Goal: Check status

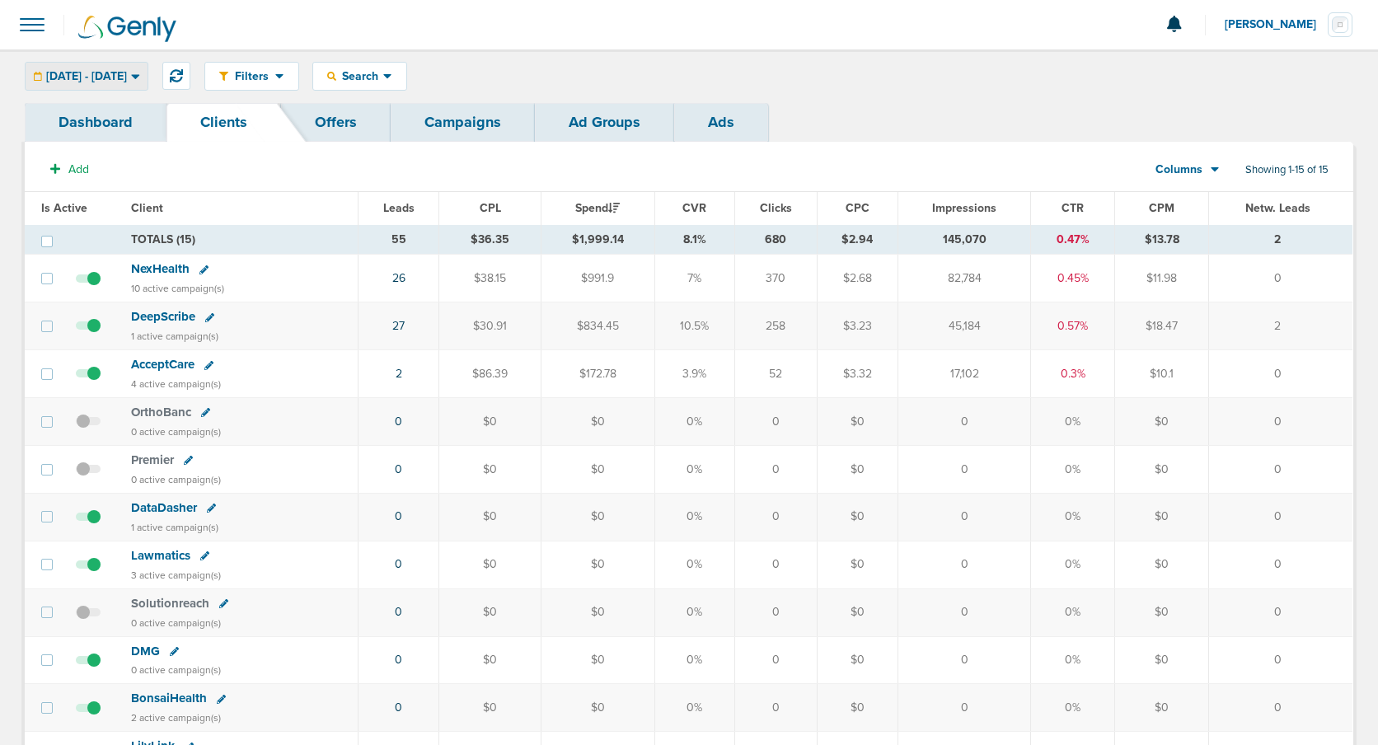
click at [124, 77] on span "[DATE] - [DATE]" at bounding box center [86, 77] width 81 height 12
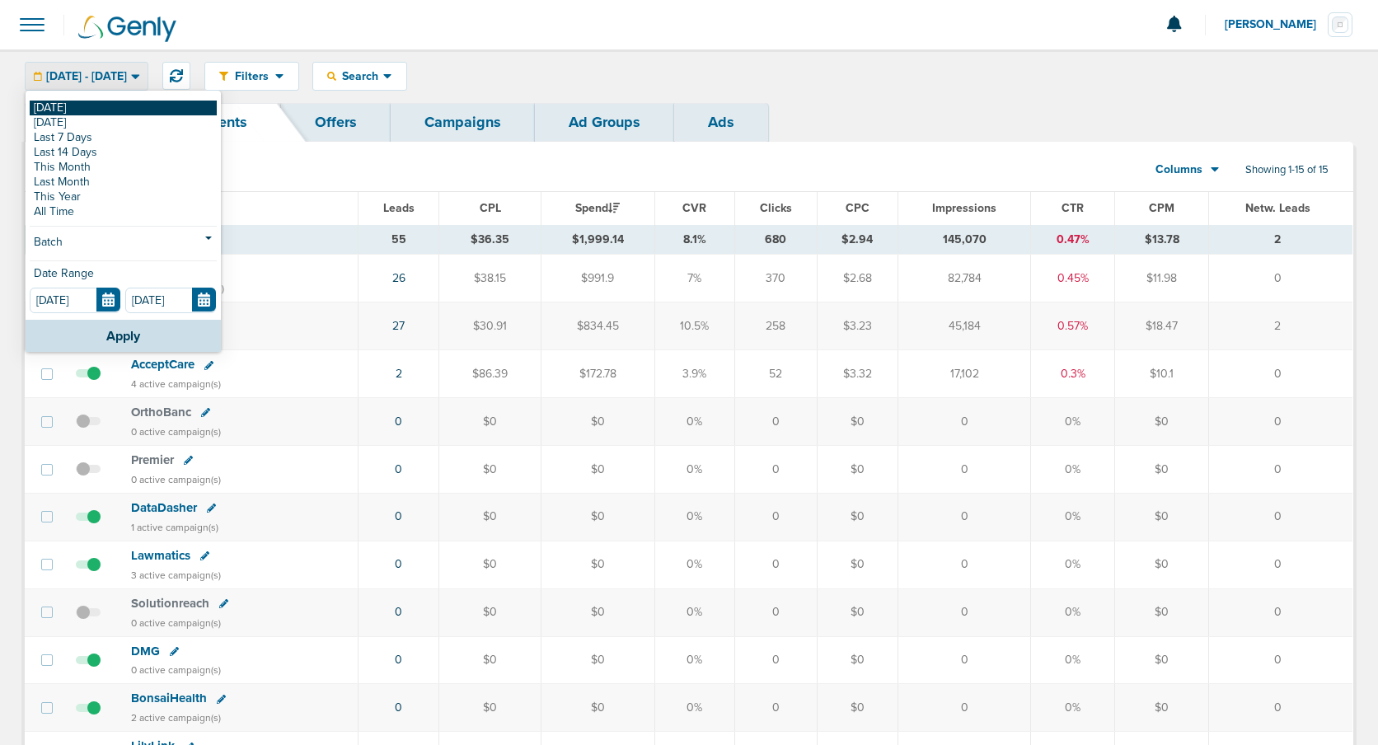
click at [108, 107] on link "[DATE]" at bounding box center [123, 108] width 187 height 15
type input "[DATE]"
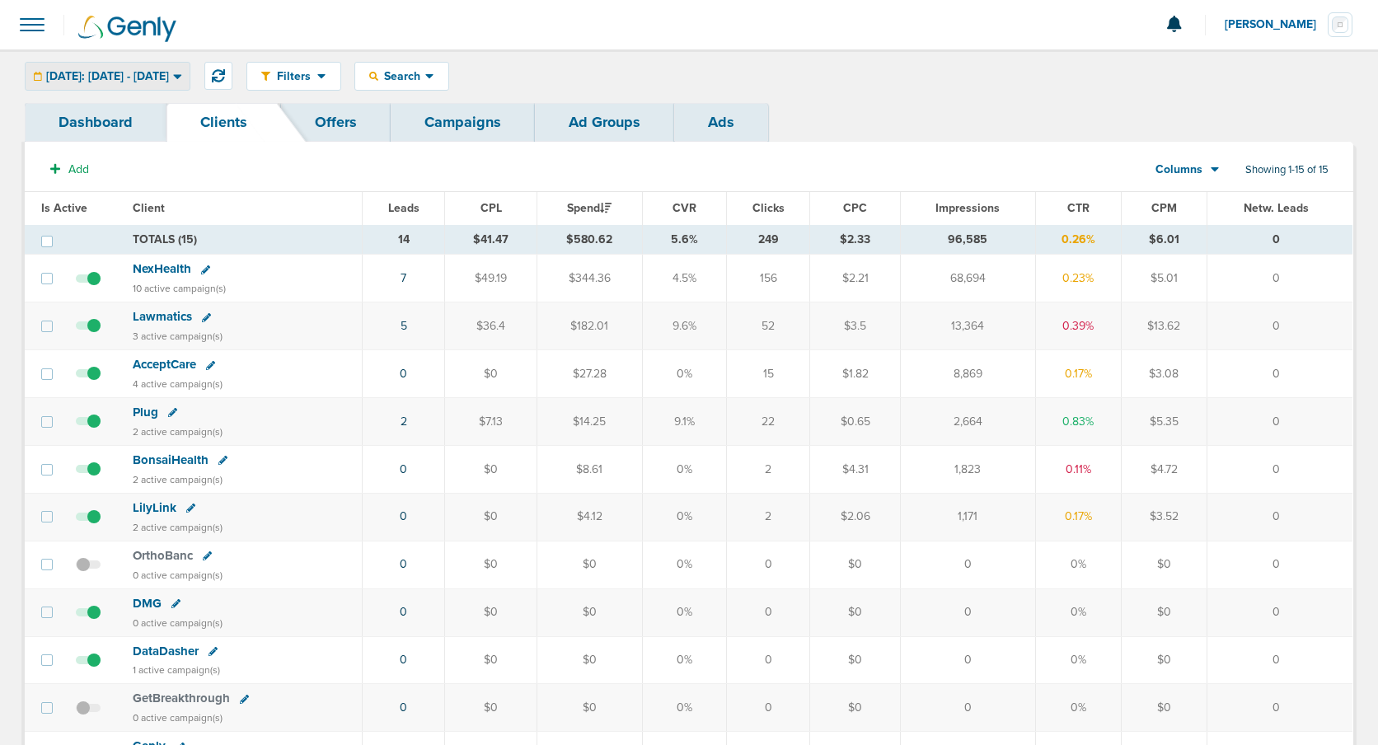
click at [114, 81] on span "[DATE]: [DATE] - [DATE]" at bounding box center [107, 77] width 123 height 12
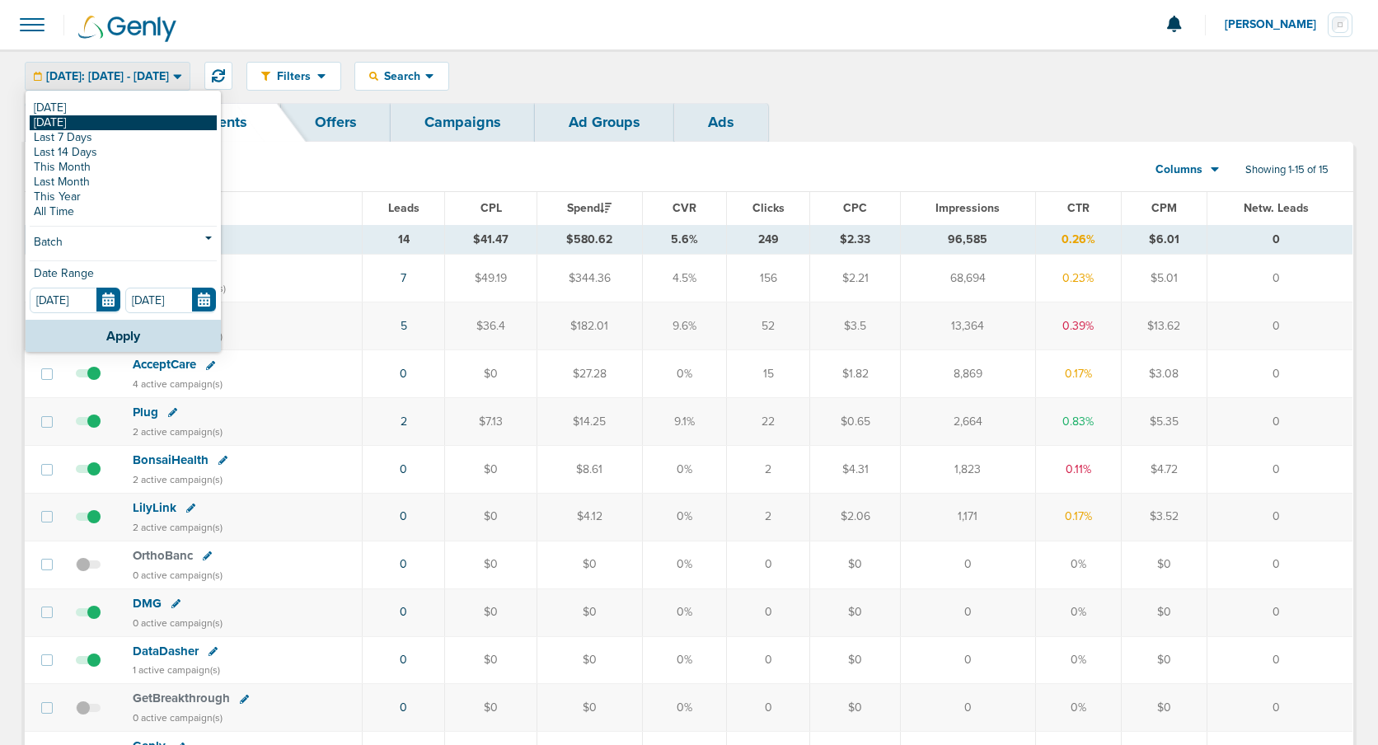
click at [88, 119] on link "[DATE]" at bounding box center [123, 122] width 187 height 15
type input "[DATE]"
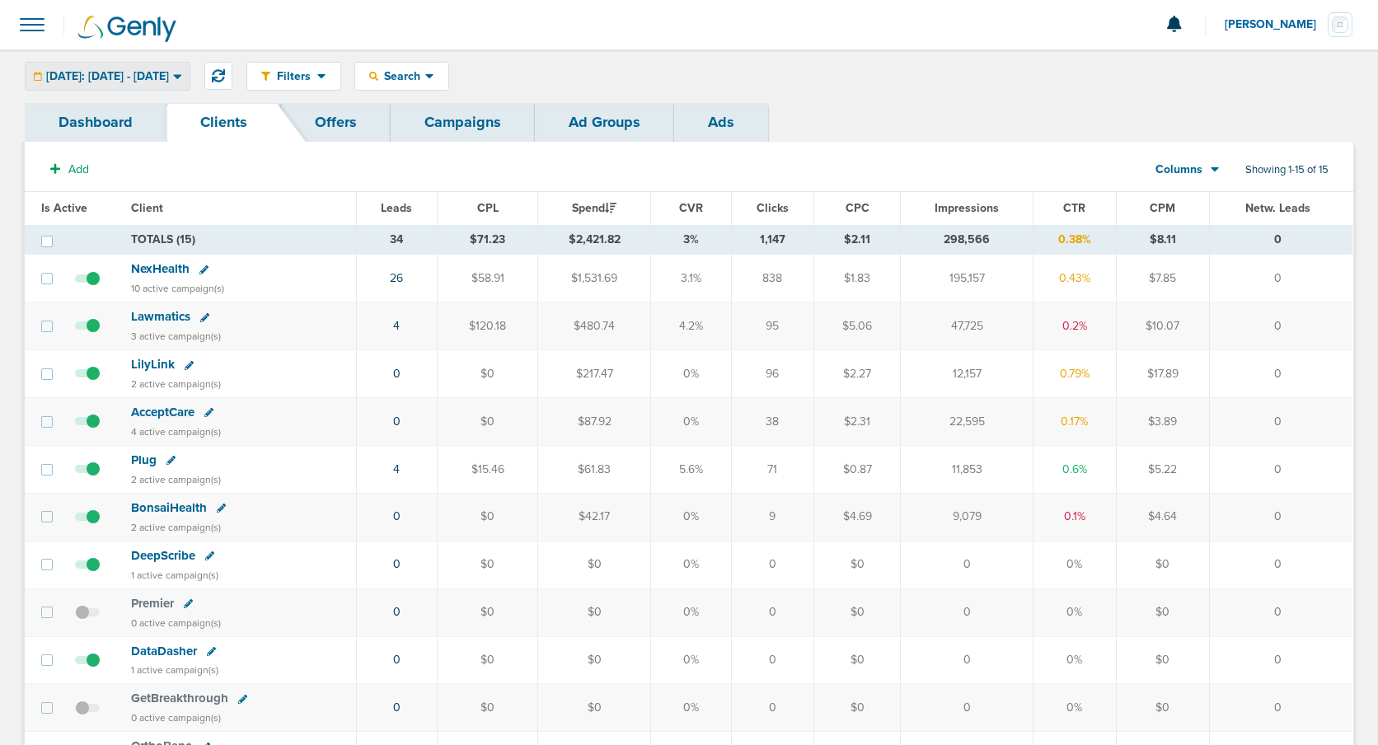
click at [119, 77] on span "[DATE]: [DATE] - [DATE]" at bounding box center [107, 77] width 123 height 12
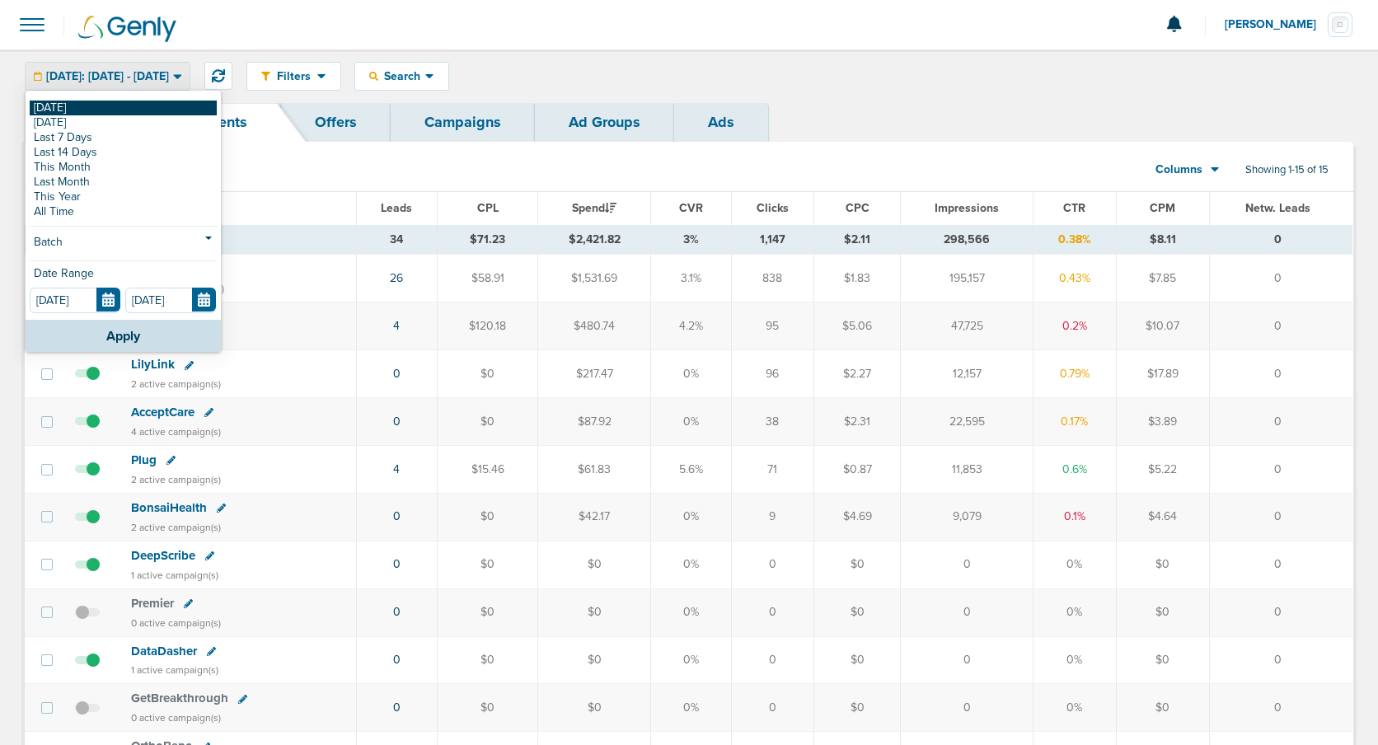
click at [91, 109] on link "[DATE]" at bounding box center [123, 108] width 187 height 15
type input "[DATE]"
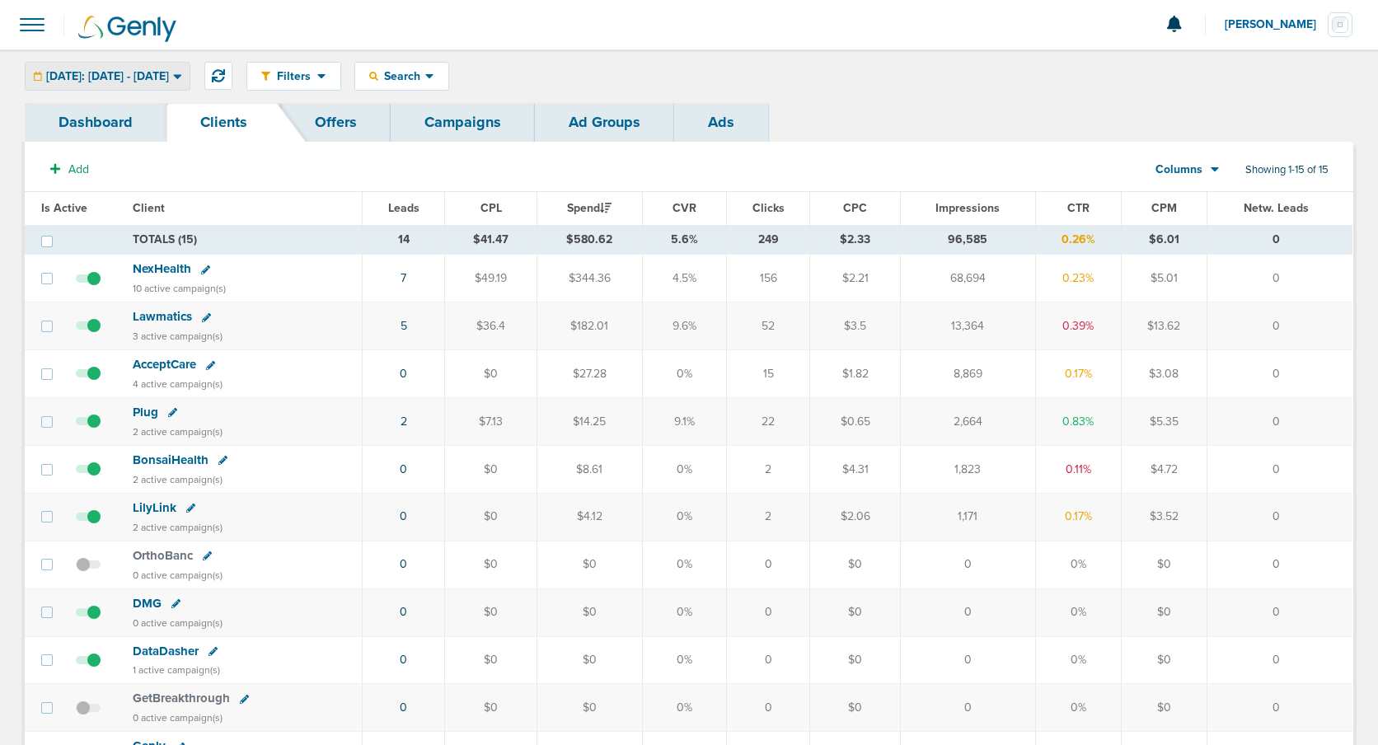
click at [102, 73] on span "[DATE]: [DATE] - [DATE]" at bounding box center [107, 77] width 123 height 12
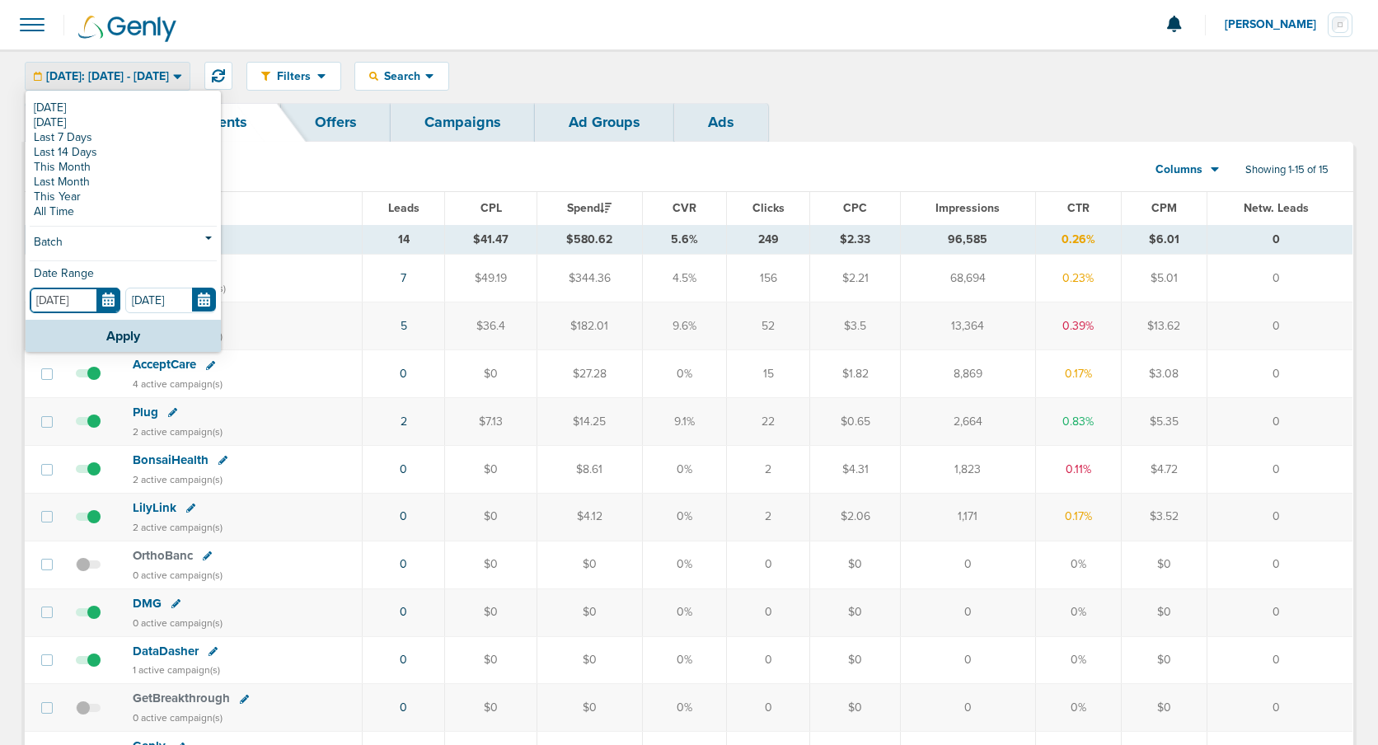
click at [110, 302] on input "[DATE]" at bounding box center [75, 301] width 91 height 26
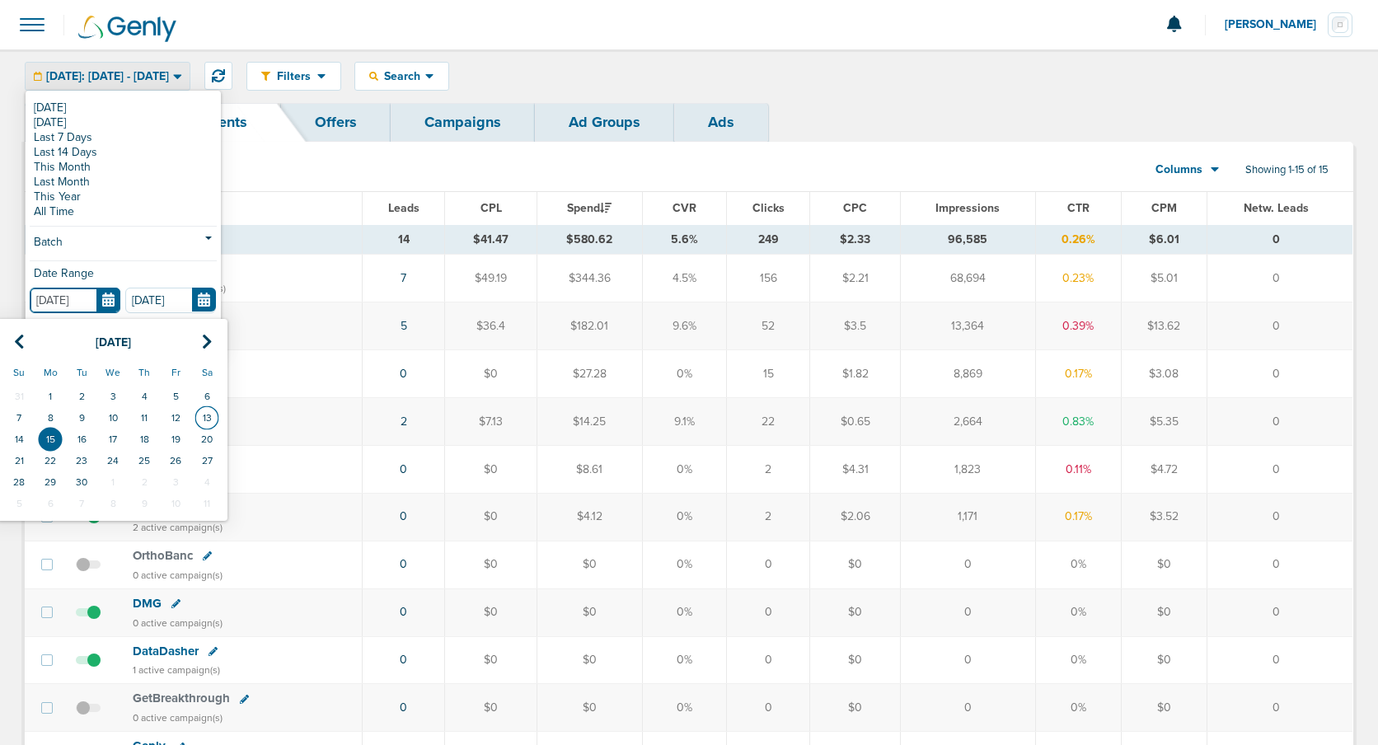
click at [204, 414] on td "13" at bounding box center [206, 417] width 31 height 21
type input "[DATE]"
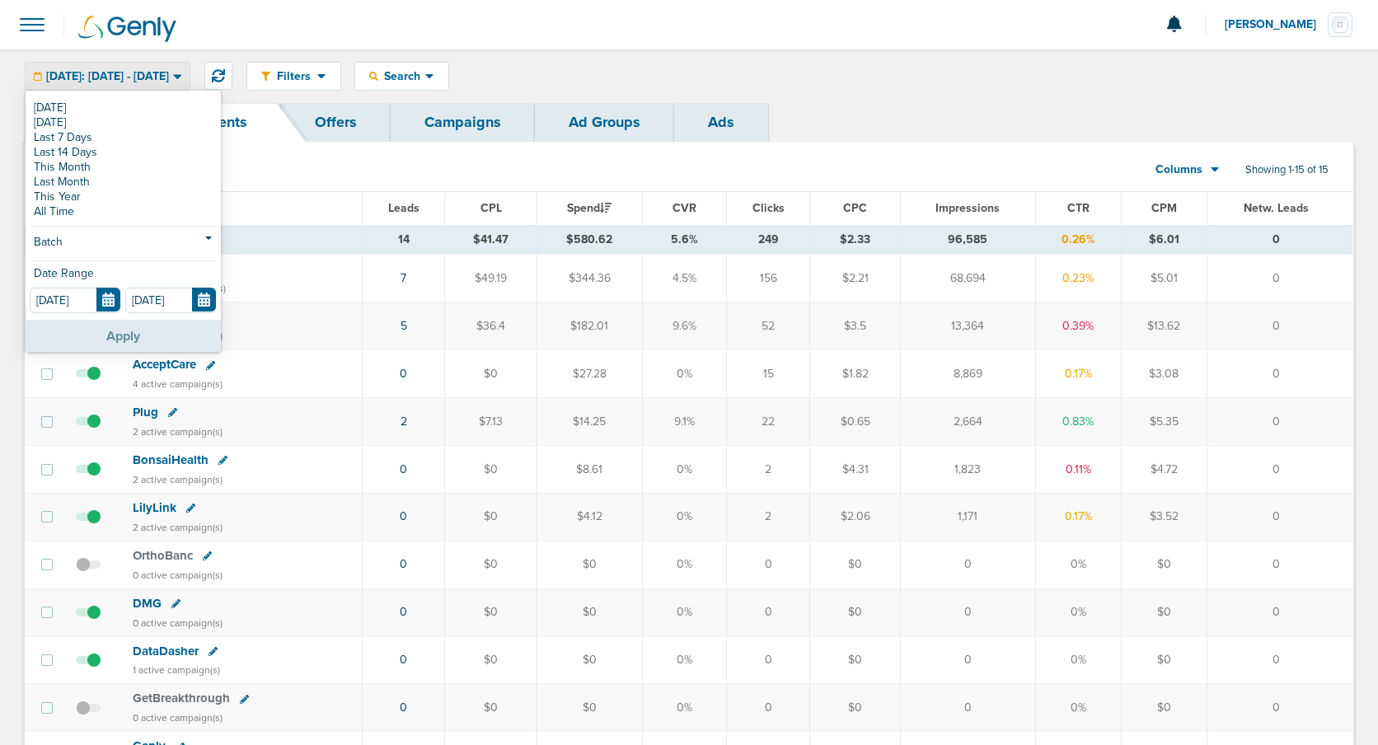
click at [164, 345] on button "Apply" at bounding box center [123, 336] width 195 height 32
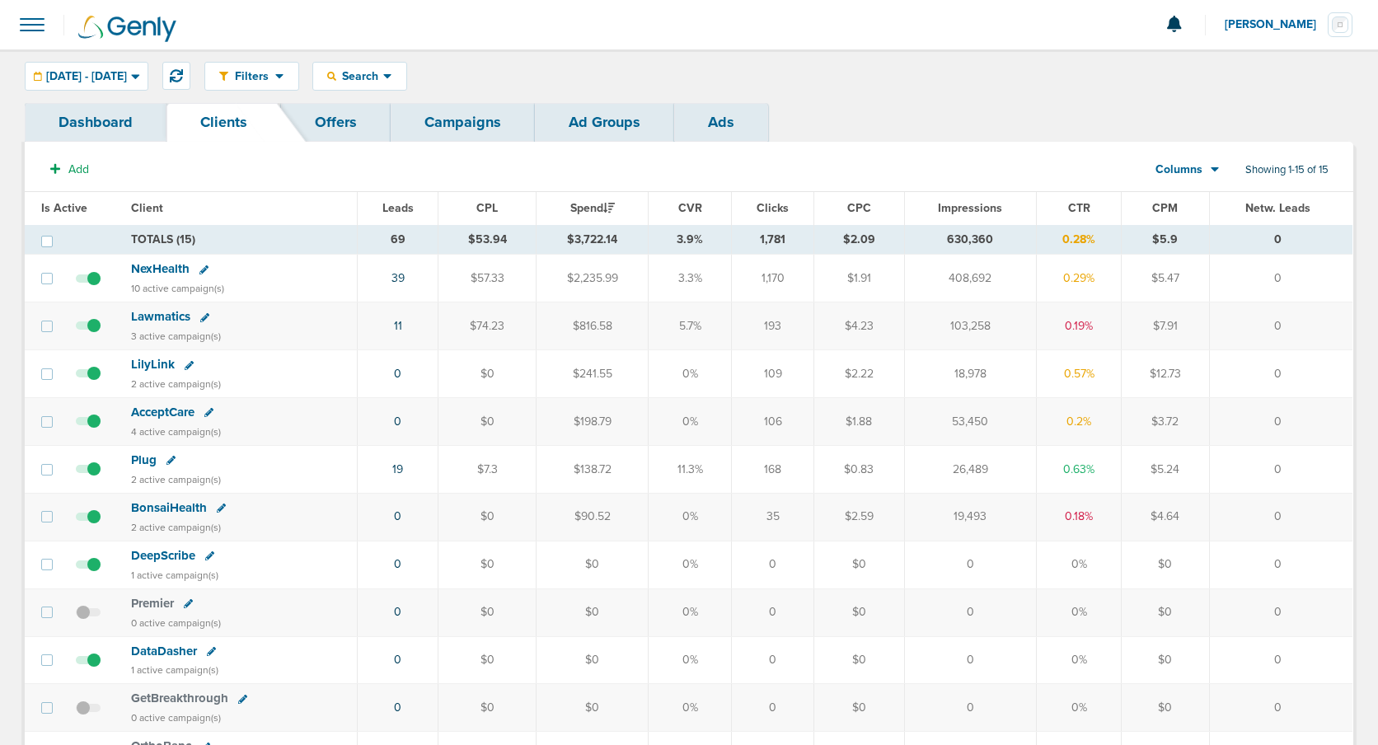
click at [142, 270] on span "NexHealth" at bounding box center [160, 268] width 58 height 15
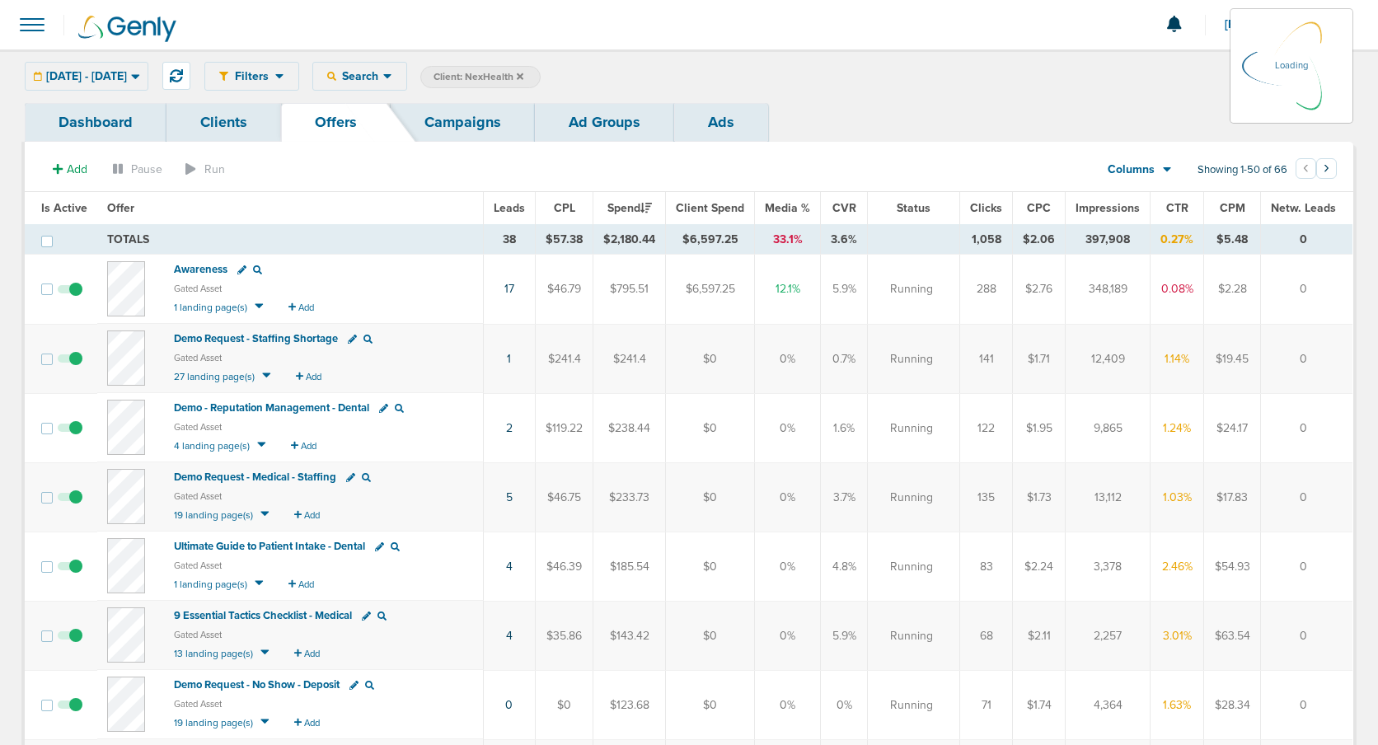
click at [704, 126] on link "Ads" at bounding box center [721, 122] width 94 height 39
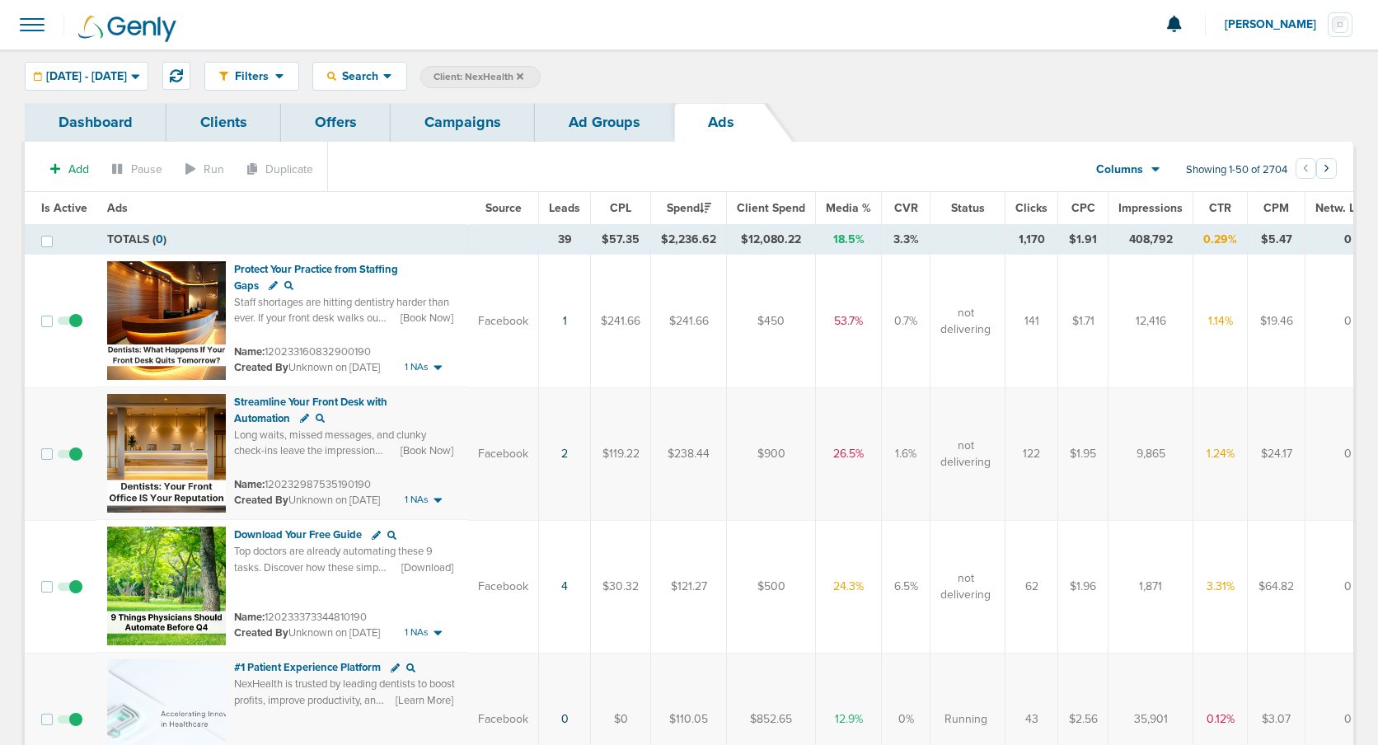
click at [558, 208] on span "Leads" at bounding box center [564, 208] width 31 height 14
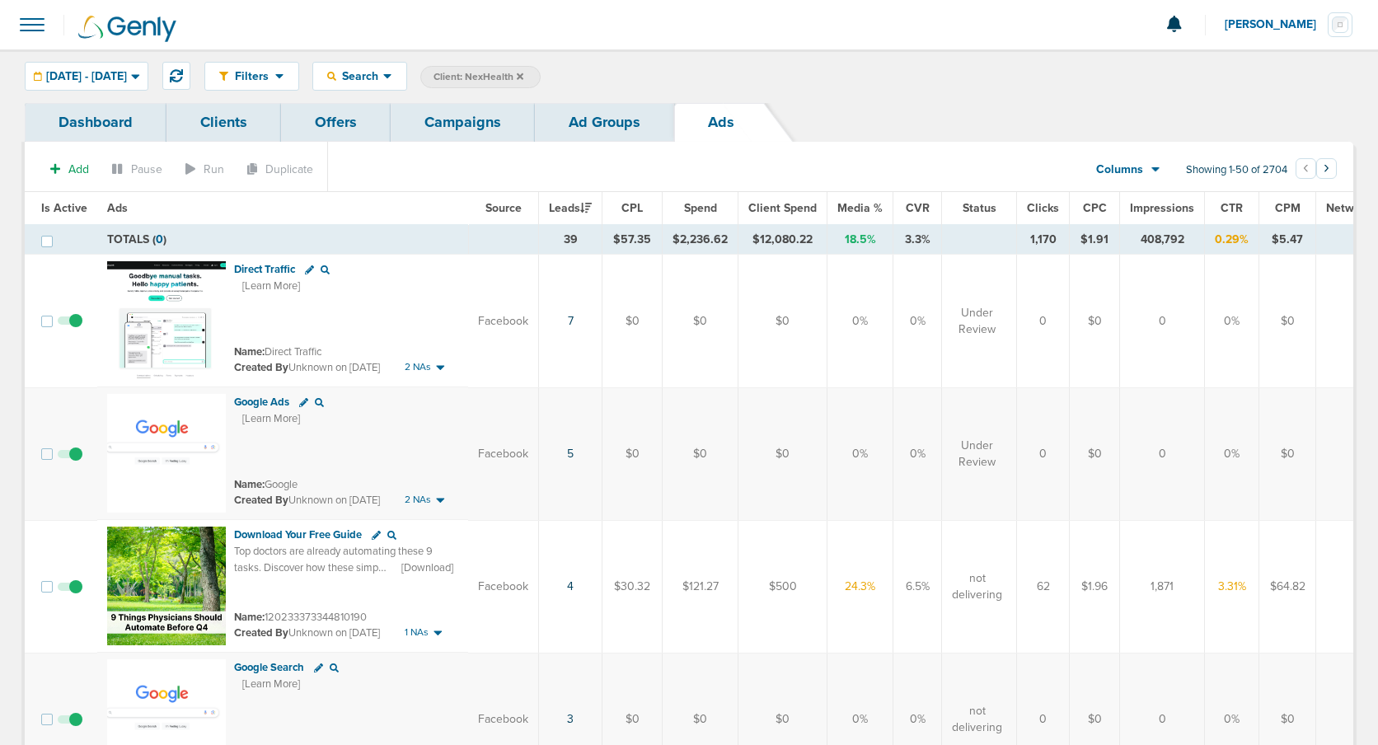
click at [1222, 207] on span "CTR" at bounding box center [1231, 208] width 22 height 14
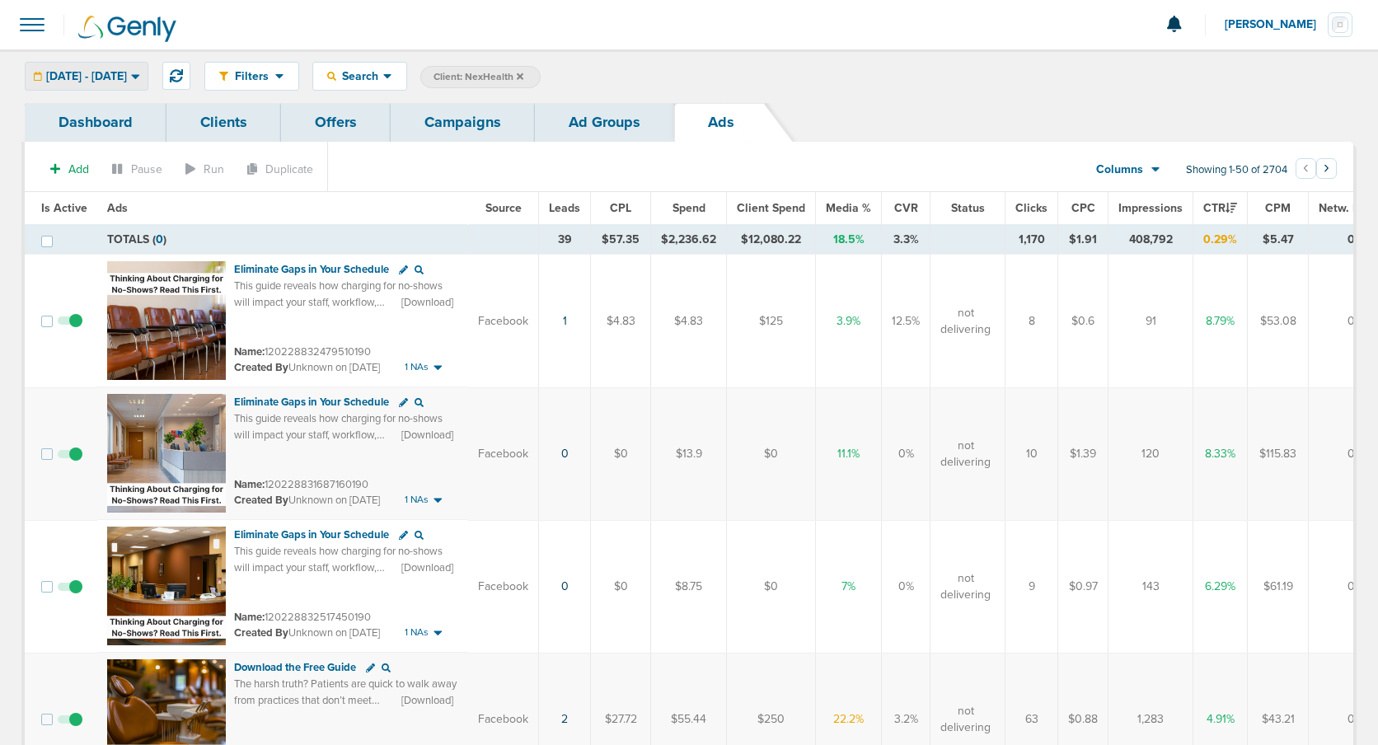
click at [80, 68] on div "[DATE] - [DATE]" at bounding box center [87, 76] width 122 height 27
